Goal: Transaction & Acquisition: Obtain resource

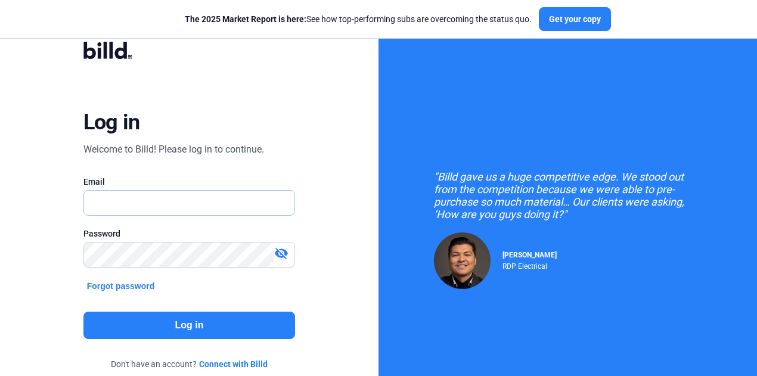
click at [139, 203] on input "text" at bounding box center [189, 203] width 211 height 24
type input "[EMAIL_ADDRESS][DOMAIN_NAME]"
click at [214, 325] on button "Log in" at bounding box center [189, 325] width 212 height 27
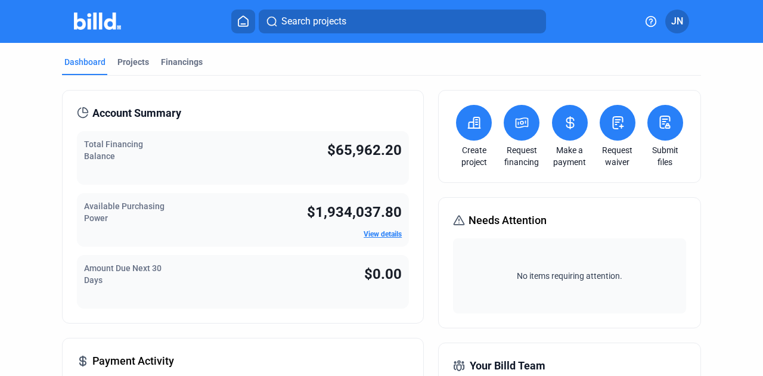
click at [514, 123] on icon at bounding box center [521, 123] width 15 height 14
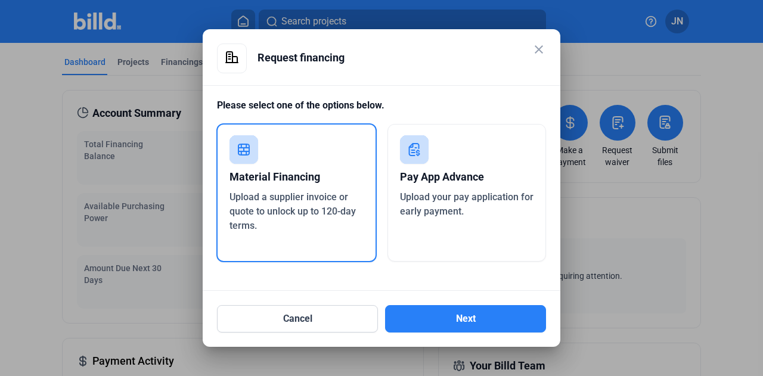
click at [259, 173] on div "Material Financing" at bounding box center [296, 177] width 134 height 26
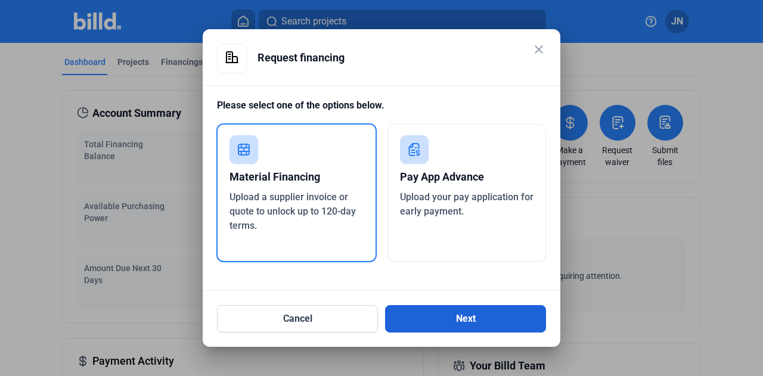
click at [449, 318] on button "Next" at bounding box center [465, 318] width 161 height 27
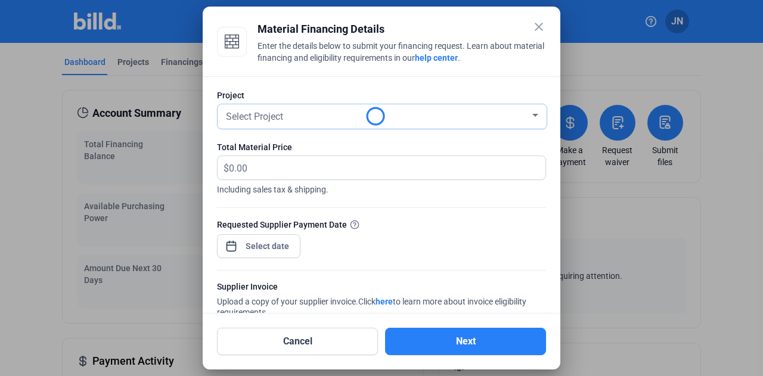
click at [285, 120] on div "Select Project" at bounding box center [376, 115] width 306 height 17
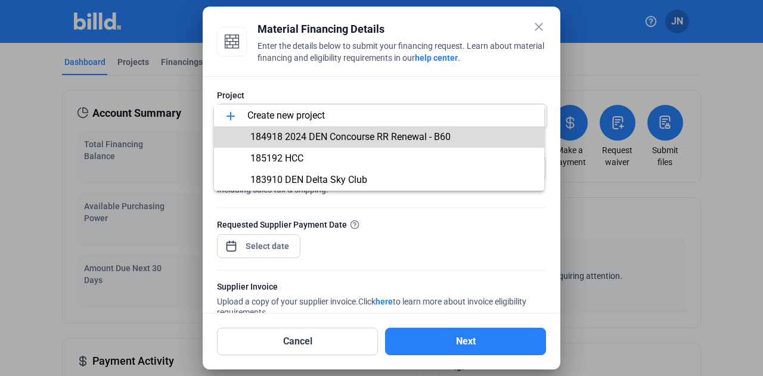
click at [313, 135] on span "184918 2024 DEN Concourse RR Renewal - B60" at bounding box center [350, 136] width 200 height 11
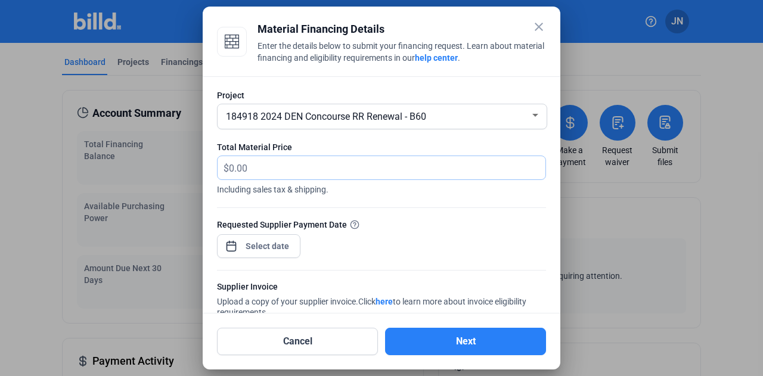
click at [288, 163] on input "text" at bounding box center [387, 167] width 316 height 23
type input "24,375.58"
click at [262, 245] on div "close Material Financing Details Enter the details below to submit your financi…" at bounding box center [381, 188] width 763 height 376
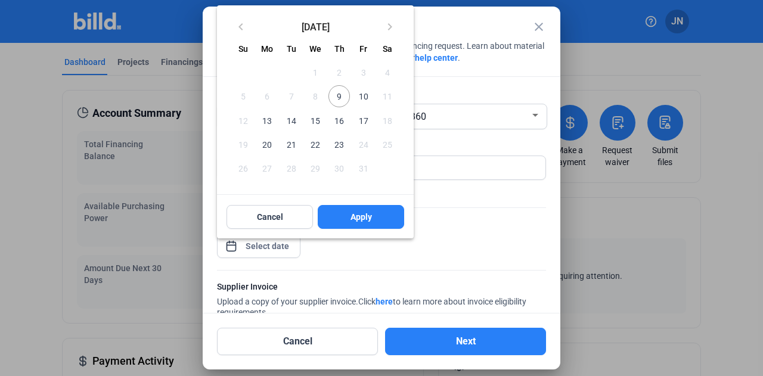
click at [363, 95] on span "10" at bounding box center [362, 95] width 21 height 21
click at [337, 214] on button "Apply" at bounding box center [361, 217] width 86 height 24
type input "[DATE]"
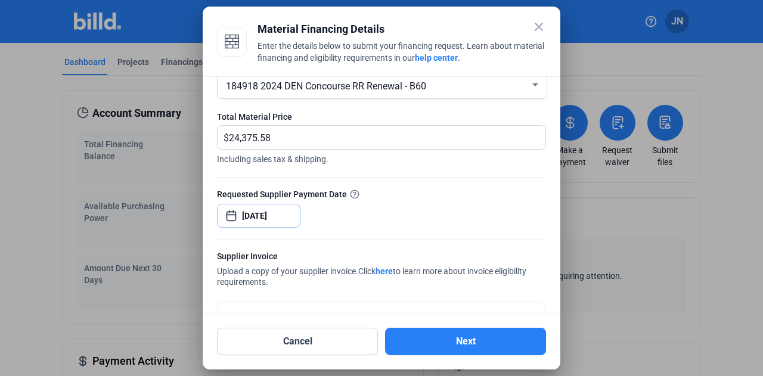
scroll to position [114, 0]
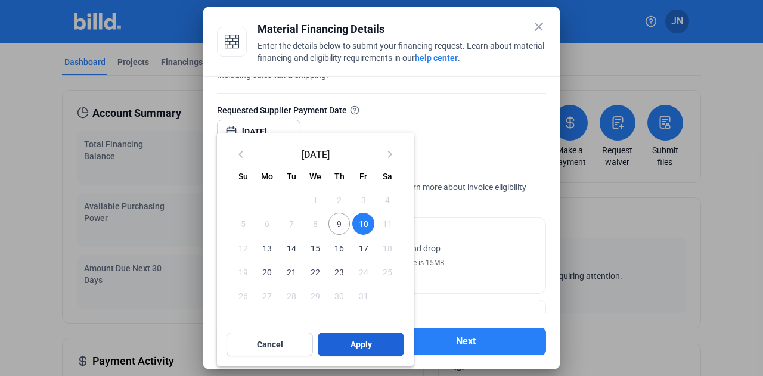
click at [349, 349] on button "Apply" at bounding box center [361, 344] width 86 height 24
drag, startPoint x: 427, startPoint y: 20, endPoint x: 441, endPoint y: 0, distance: 24.3
click at [436, 0] on html "We value your privacy We use cookies to enhance your browsing experience, serve…" at bounding box center [381, 188] width 763 height 376
click at [449, 89] on div at bounding box center [381, 188] width 763 height 376
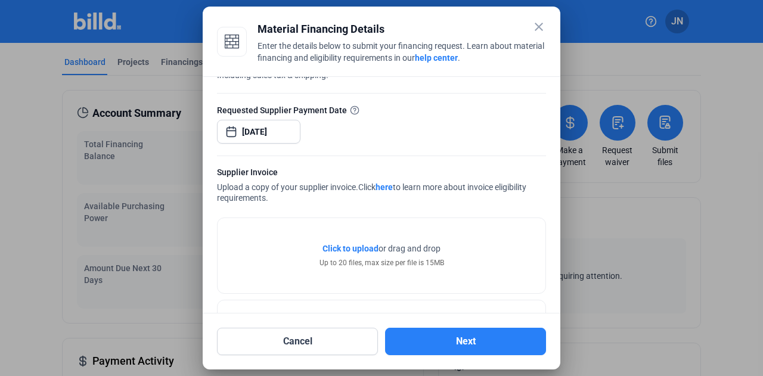
drag, startPoint x: 403, startPoint y: 15, endPoint x: 390, endPoint y: -19, distance: 36.8
click at [390, 0] on html "We value your privacy We use cookies to enhance your browsing experience, serve…" at bounding box center [381, 188] width 763 height 376
click at [415, 24] on div "Material Financing Details" at bounding box center [401, 29] width 288 height 17
click at [330, 246] on span "Click to upload" at bounding box center [350, 249] width 56 height 10
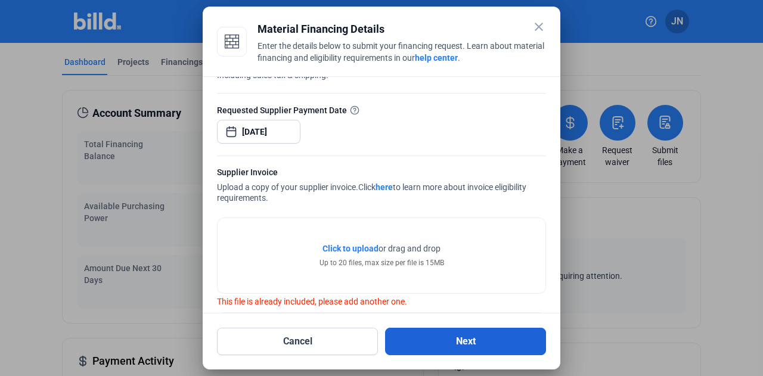
click at [428, 340] on button "Next" at bounding box center [465, 341] width 161 height 27
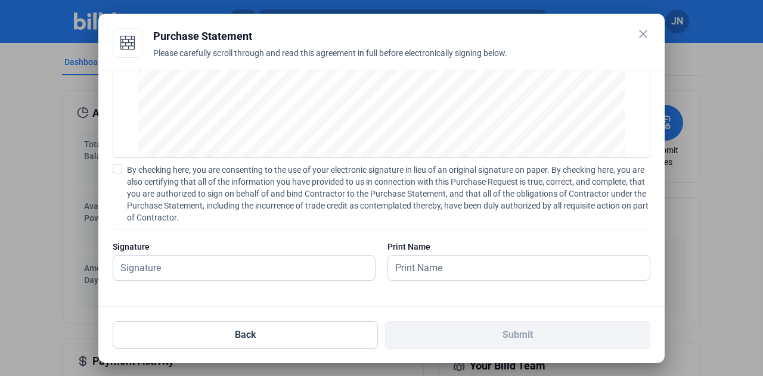
scroll to position [138, 0]
click at [119, 164] on span at bounding box center [118, 168] width 10 height 10
click at [0, 0] on input "By checking here, you are consenting to the use of your electronic signature in…" at bounding box center [0, 0] width 0 height 0
click at [196, 270] on input "text" at bounding box center [244, 267] width 262 height 24
type input "[PERSON_NAME]"
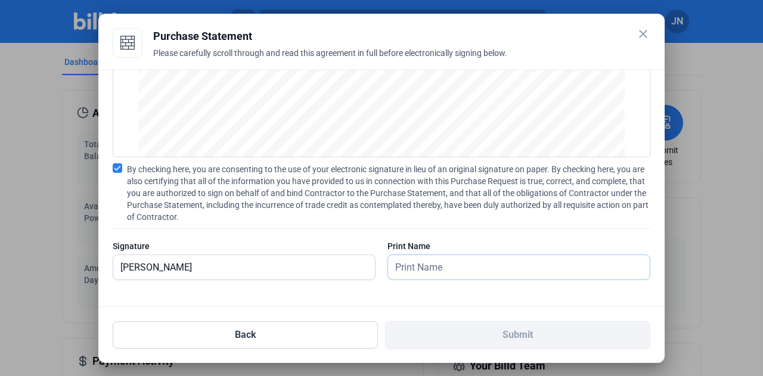
type input "[PERSON_NAME]"
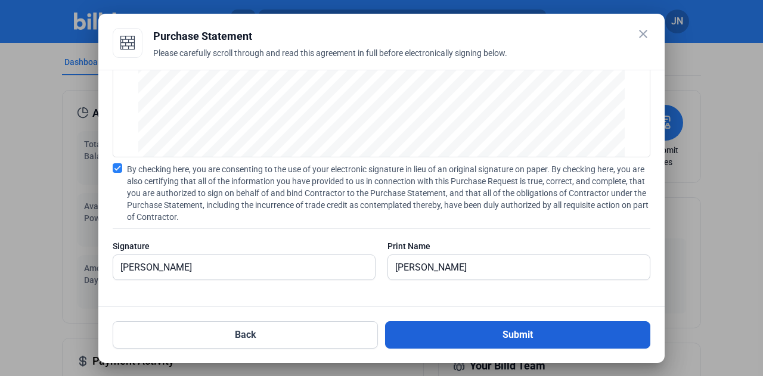
click at [531, 337] on button "Submit" at bounding box center [517, 334] width 265 height 27
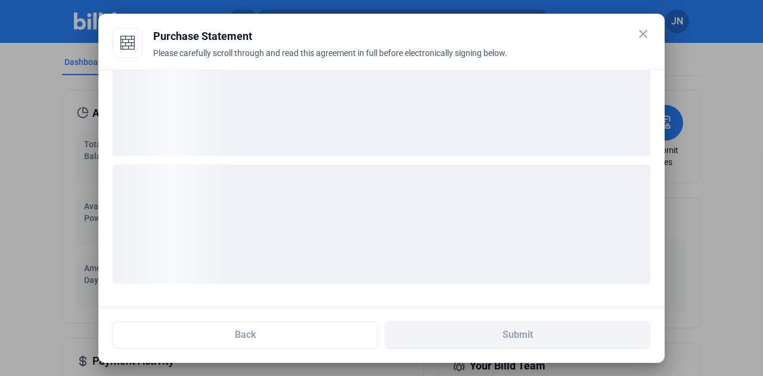
scroll to position [46, 0]
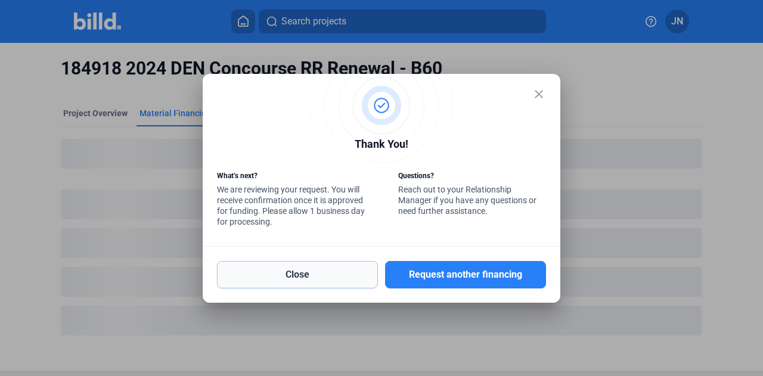
click at [327, 275] on button "Close" at bounding box center [297, 274] width 161 height 27
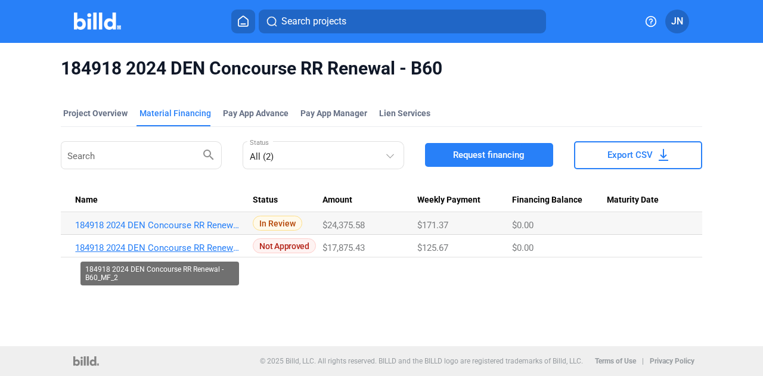
click at [231, 245] on link "184918 2024 DEN Concourse RR Renewal - B60_MF_2" at bounding box center [159, 248] width 169 height 11
